Goal: Transaction & Acquisition: Subscribe to service/newsletter

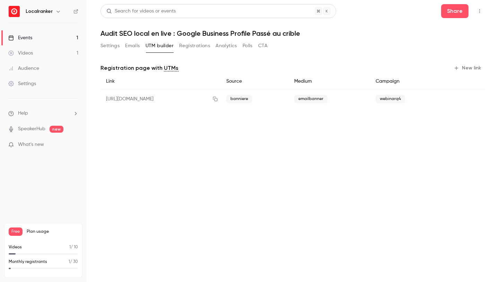
click at [42, 37] on link "Events 1" at bounding box center [43, 37] width 87 height 15
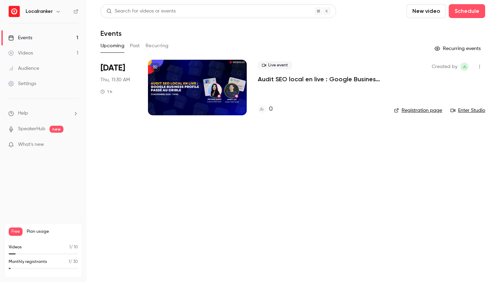
click at [266, 78] on p "Audit SEO local en live : Google Business Profile Passé au crible" at bounding box center [320, 79] width 125 height 8
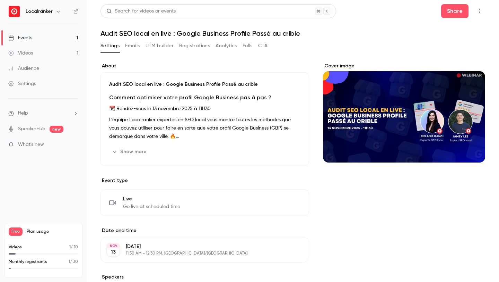
click at [42, 229] on span "Plan usage" at bounding box center [52, 231] width 51 height 6
click at [48, 264] on div "Monthly registrants 1 / 30" at bounding box center [43, 261] width 69 height 6
click at [54, 9] on button "button" at bounding box center [58, 11] width 8 height 8
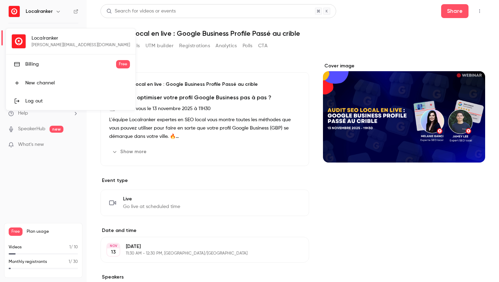
click at [52, 62] on div "Billing" at bounding box center [70, 64] width 91 height 7
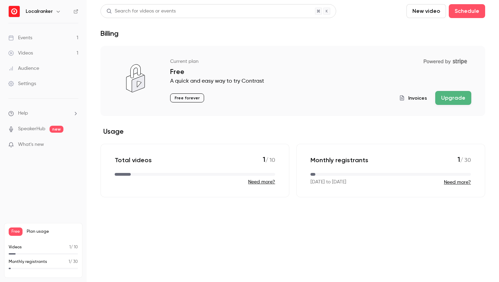
click at [449, 96] on button "Upgrade" at bounding box center [453, 98] width 36 height 14
